Goal: Information Seeking & Learning: Learn about a topic

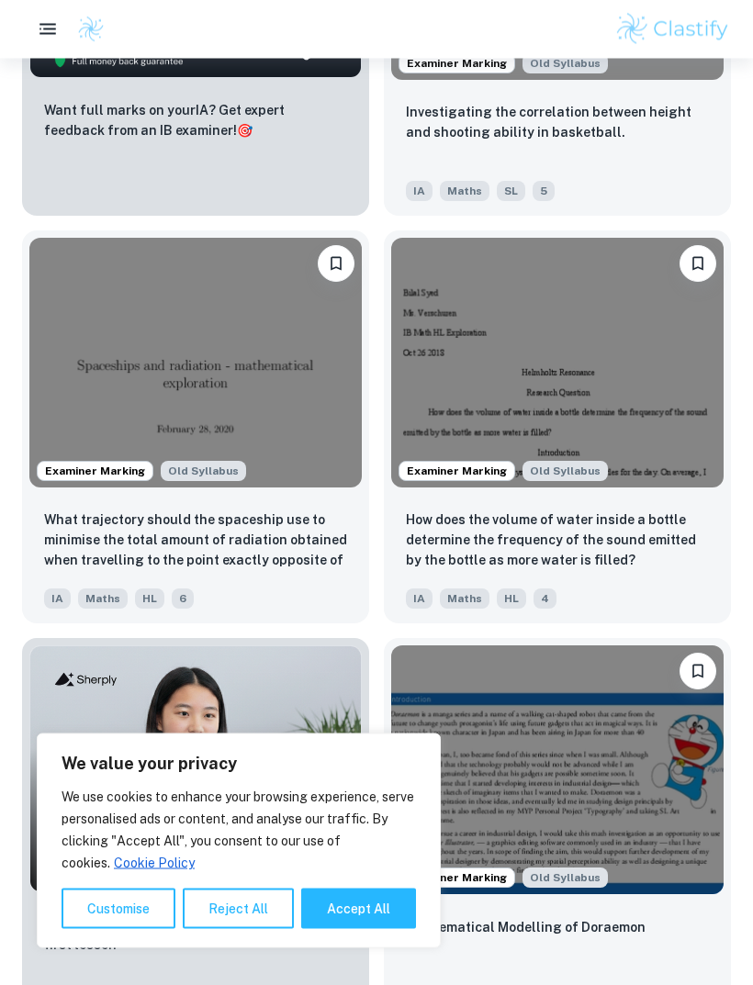
scroll to position [1305, 0]
click at [349, 929] on button "Accept All" at bounding box center [358, 909] width 115 height 40
checkbox input "true"
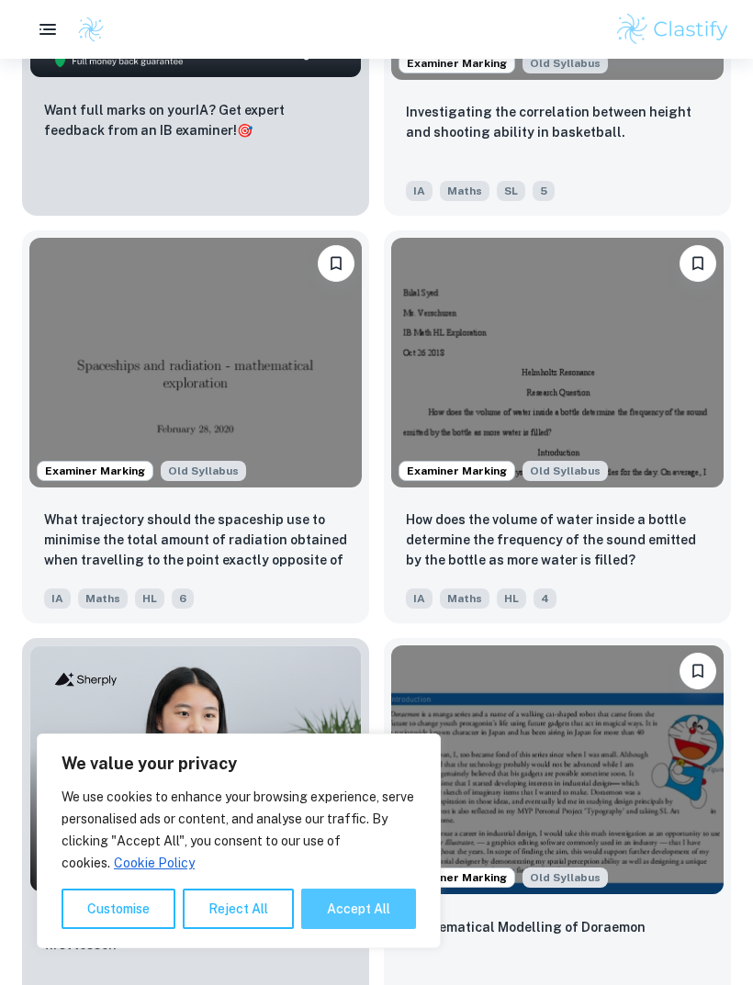
checkbox input "true"
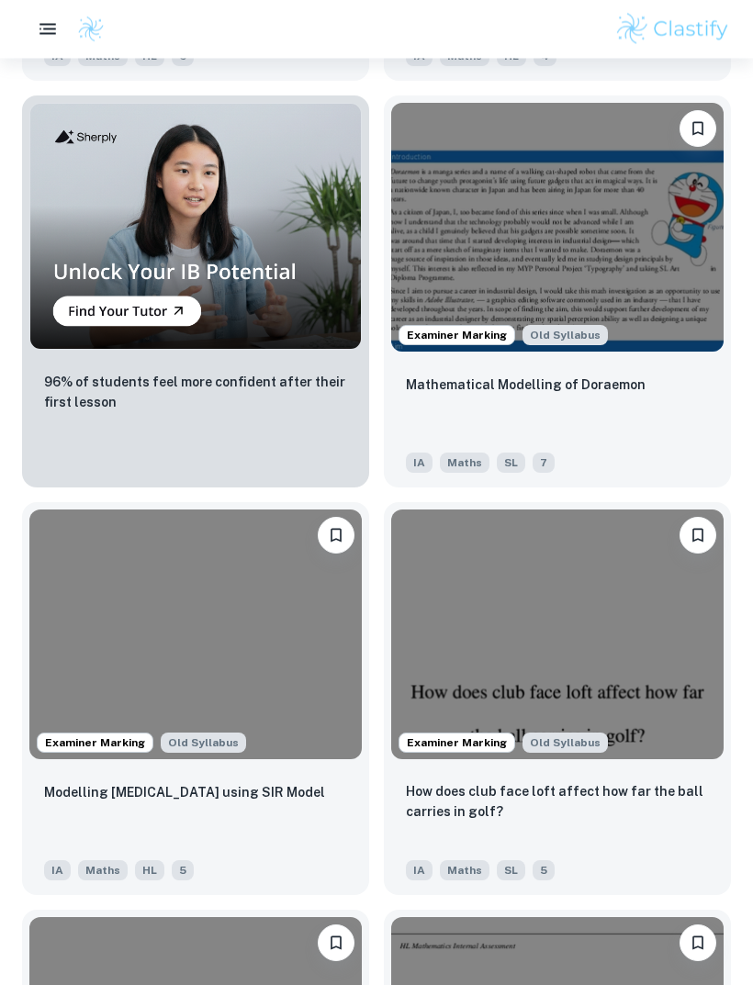
scroll to position [1862, 0]
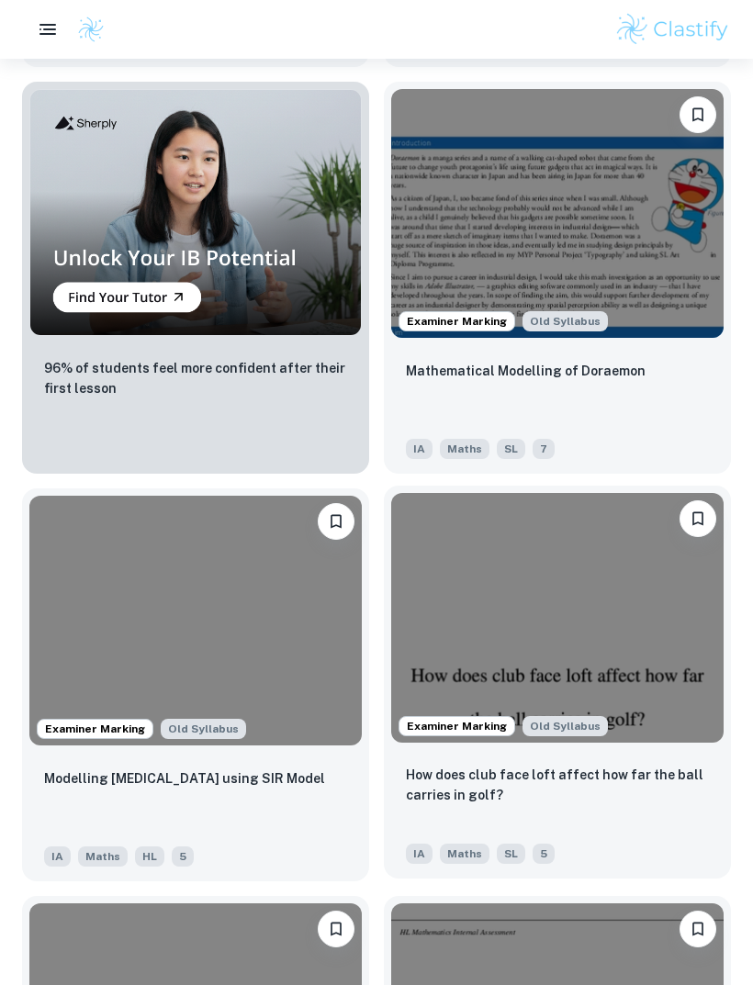
click at [655, 776] on p "How does club face loft affect how far the ball carries in golf?" at bounding box center [557, 785] width 303 height 40
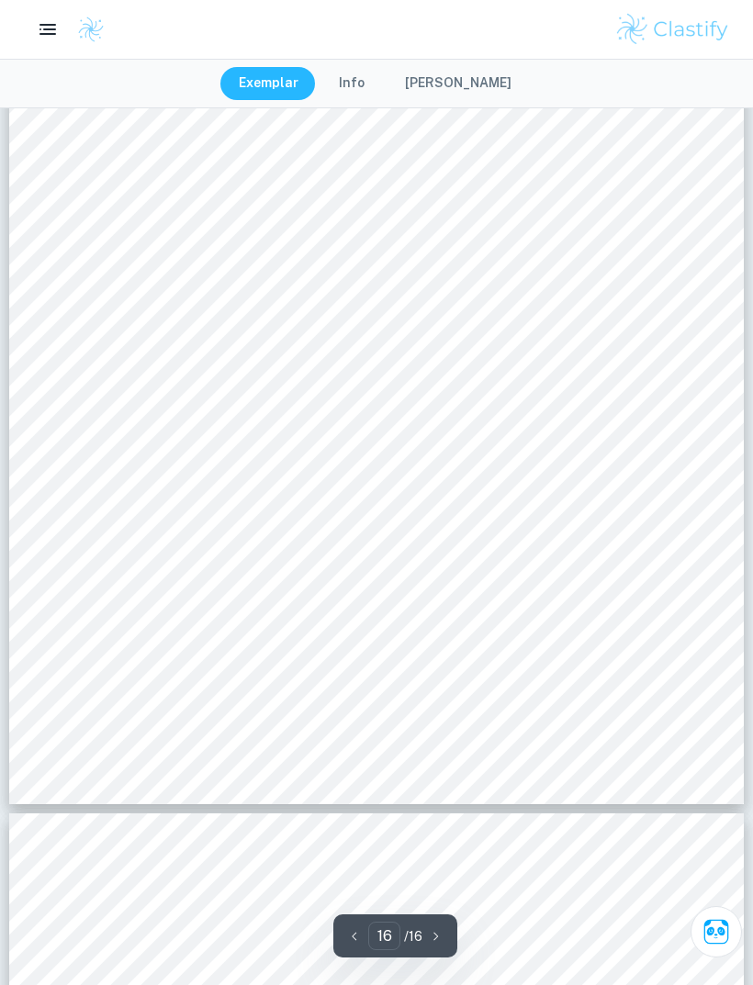
scroll to position [14919, 0]
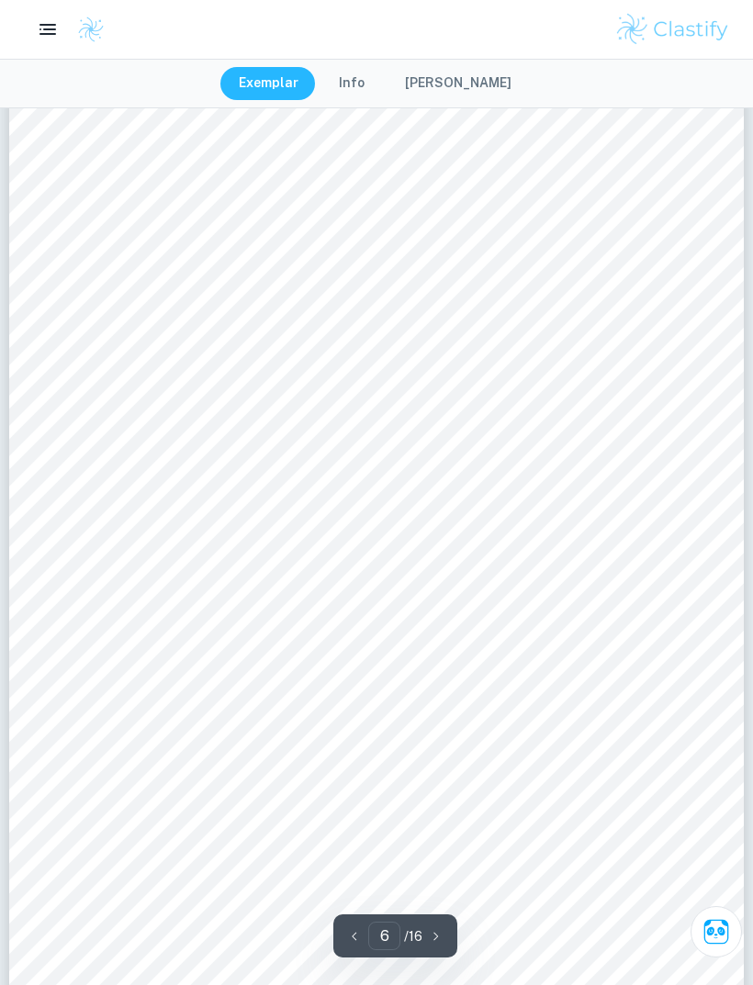
type input "3"
